Goal: Find specific page/section: Find specific page/section

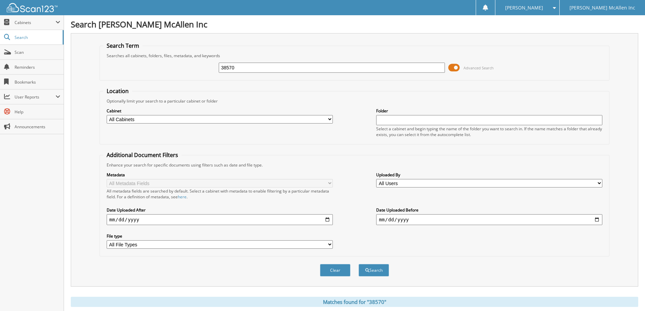
drag, startPoint x: 268, startPoint y: 63, endPoint x: 173, endPoint y: 66, distance: 95.2
click at [173, 66] on div "38570 Advanced Search" at bounding box center [354, 68] width 503 height 18
type input "36793"
click at [359, 264] on button "Search" at bounding box center [374, 270] width 30 height 13
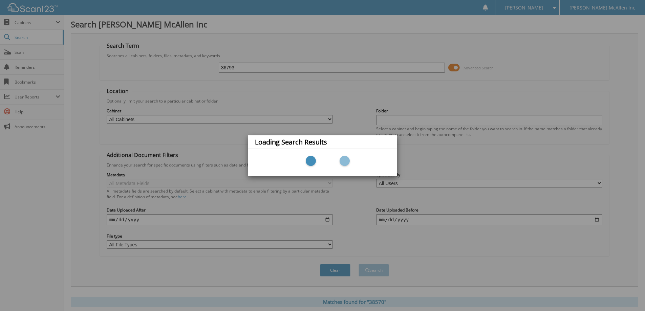
click at [18, 23] on div "Loading Search Results" at bounding box center [322, 155] width 645 height 311
click at [24, 22] on div "Loading Search Results" at bounding box center [322, 155] width 645 height 311
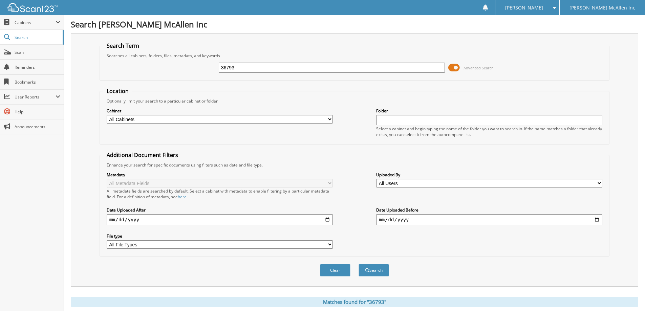
click at [24, 22] on span "Cabinets" at bounding box center [35, 23] width 41 height 6
click at [340, 270] on button "Clear" at bounding box center [335, 270] width 30 height 13
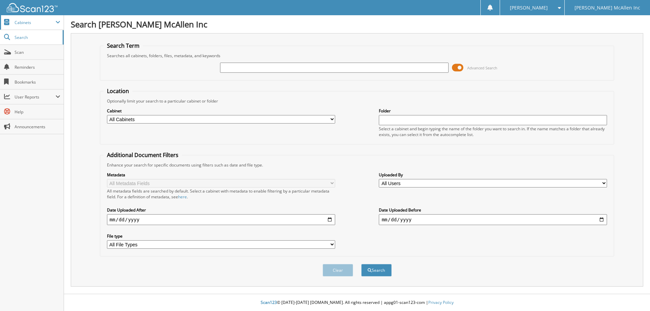
click at [22, 20] on span "Cabinets" at bounding box center [35, 23] width 41 height 6
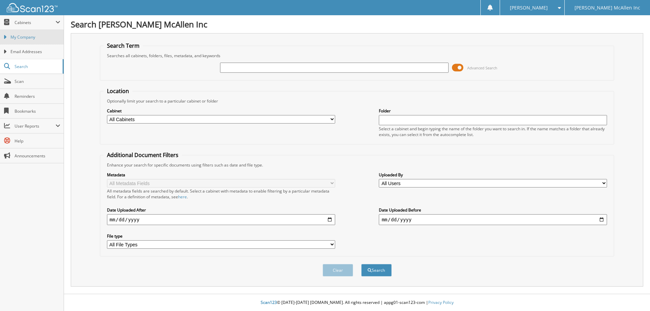
click at [26, 39] on span "My Company" at bounding box center [36, 37] width 50 height 6
